Goal: Entertainment & Leisure: Consume media (video, audio)

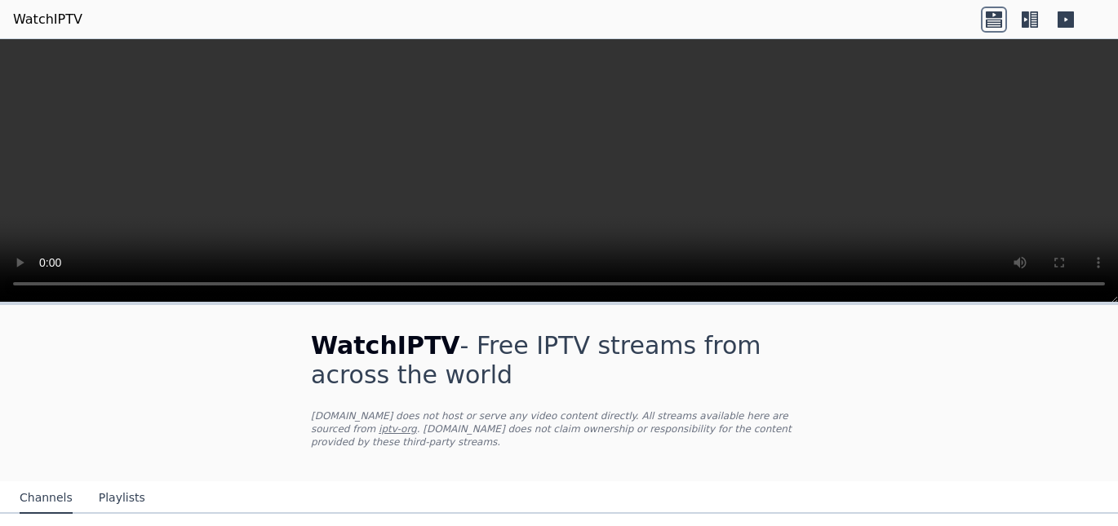
click at [1026, 21] on icon at bounding box center [1025, 19] width 7 height 16
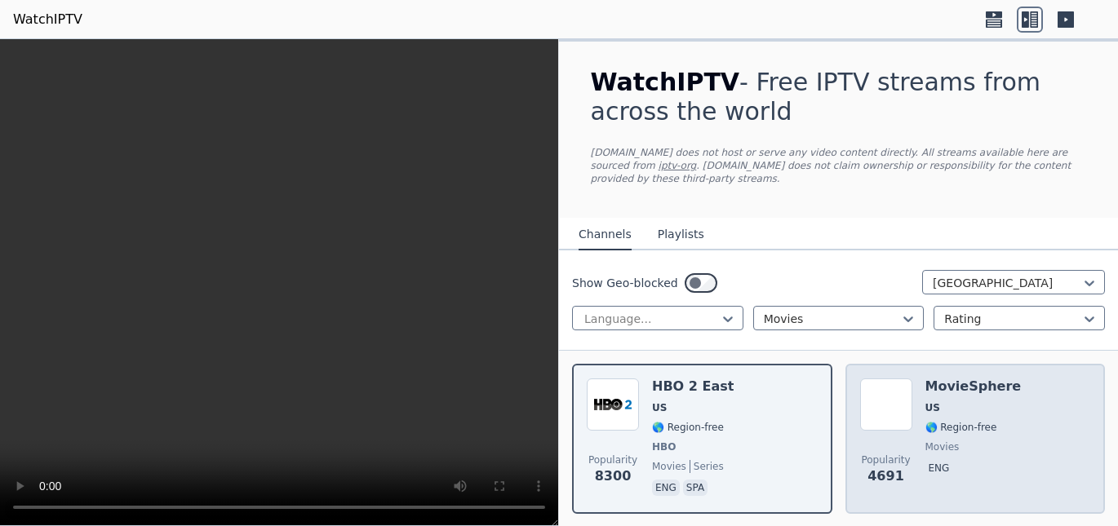
click at [976, 387] on div "MovieSphere US 🌎 Region-free movies eng" at bounding box center [973, 439] width 96 height 121
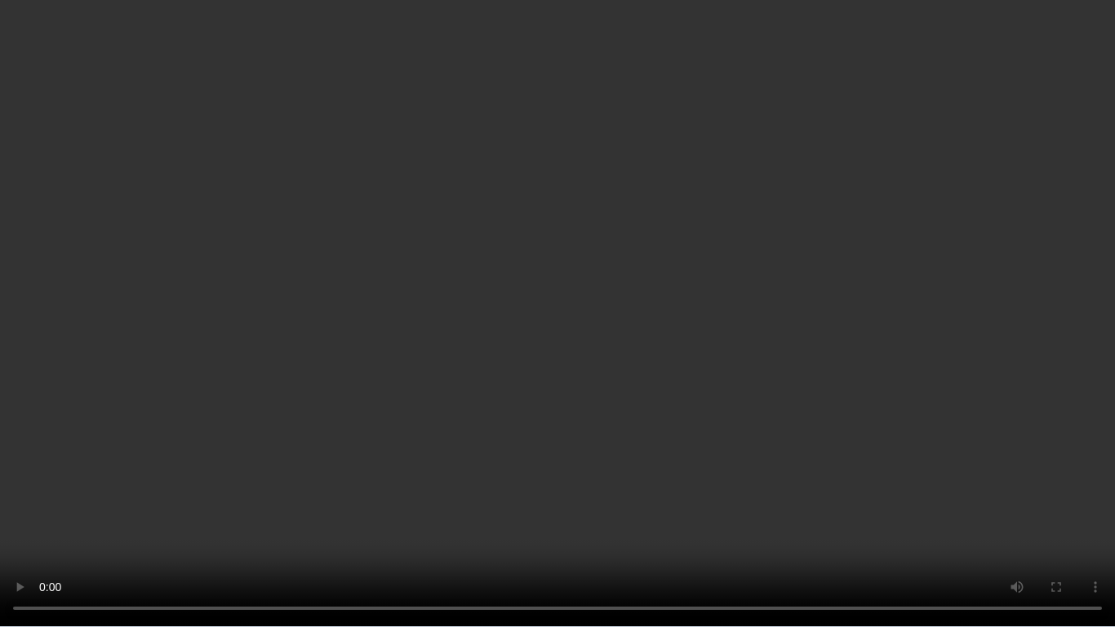
click at [971, 188] on video at bounding box center [557, 313] width 1115 height 627
